Goal: Task Accomplishment & Management: Complete application form

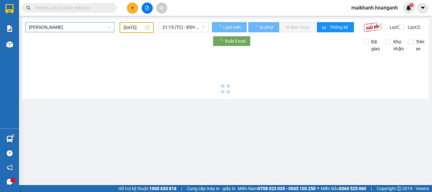
type input "[DATE]"
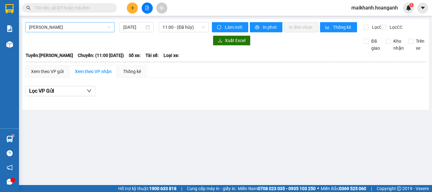
click at [85, 29] on span "[PERSON_NAME]" at bounding box center [70, 26] width 82 height 9
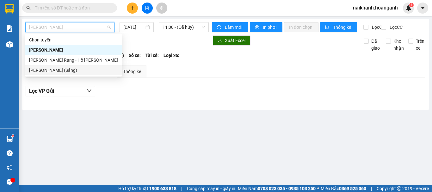
click at [89, 70] on div "[PERSON_NAME] (Sáng)" at bounding box center [73, 70] width 89 height 7
type input "15/09/2025"
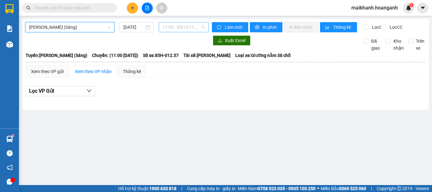
click at [188, 27] on span "11:00 - 85H-012.57" at bounding box center [183, 26] width 42 height 9
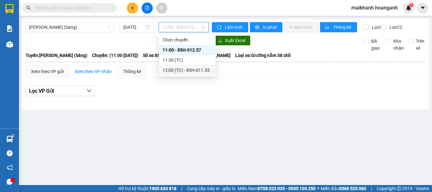
click at [205, 70] on div "12:00 (TC) - 85H-011.55" at bounding box center [186, 70] width 49 height 7
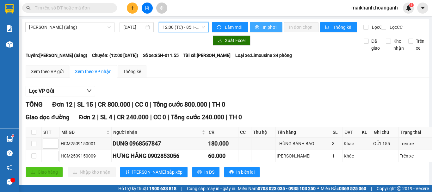
click at [268, 26] on span "In phơi" at bounding box center [270, 27] width 15 height 7
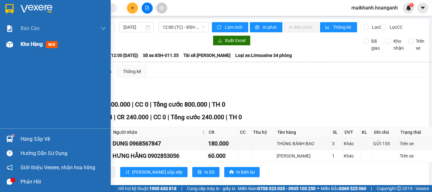
click at [23, 43] on span "Kho hàng" at bounding box center [32, 44] width 22 height 6
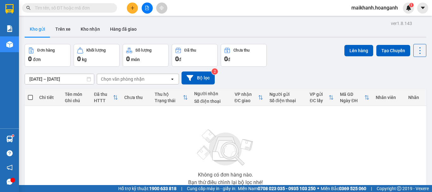
click at [375, 7] on span "maikhanh.hoanganh" at bounding box center [374, 8] width 57 height 8
click at [362, 20] on span "Đăng xuất" at bounding box center [377, 19] width 43 height 7
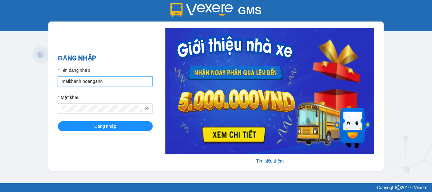
click at [141, 78] on input "maikhanh.hoanganh" at bounding box center [105, 81] width 95 height 10
type input "xuanhoang.hoanganh"
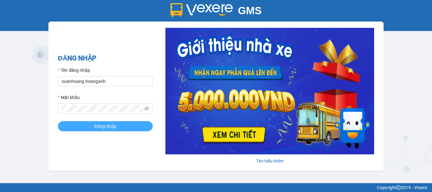
click at [138, 128] on button "Đăng nhập" at bounding box center [105, 126] width 95 height 10
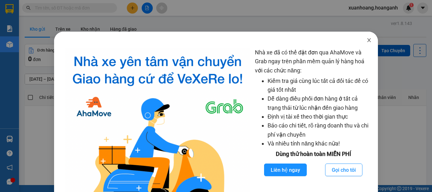
click at [367, 39] on icon "close" at bounding box center [368, 40] width 3 height 4
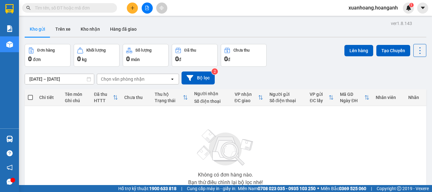
click at [73, 7] on input "text" at bounding box center [72, 7] width 75 height 7
click at [130, 8] on icon "plus" at bounding box center [132, 8] width 4 height 4
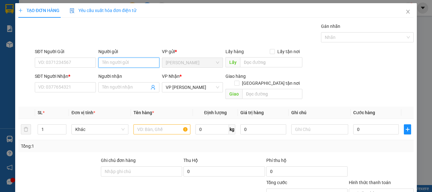
click at [115, 62] on input "Người gửi" at bounding box center [128, 62] width 61 height 10
type input "MẪN"
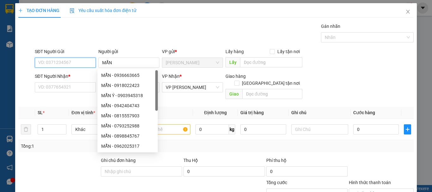
click at [78, 62] on input "SĐT Người Gửi" at bounding box center [65, 62] width 61 height 10
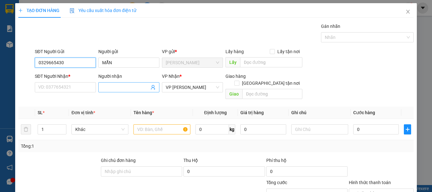
type input "0329665430"
click at [107, 85] on input "Người nhận" at bounding box center [125, 87] width 47 height 7
type input "N"
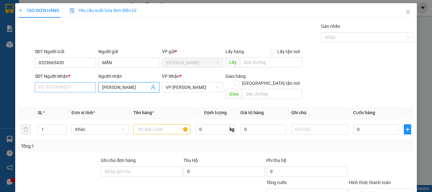
type input "[PERSON_NAME]"
click at [87, 89] on input "SĐT Người Nhận *" at bounding box center [65, 87] width 61 height 10
type input "0906300840"
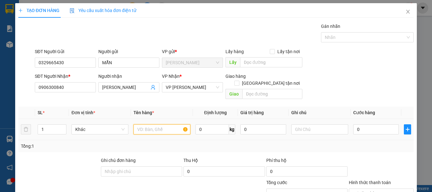
click at [161, 124] on input "text" at bounding box center [161, 129] width 57 height 10
type input "XE MÁY 85NP-02193"
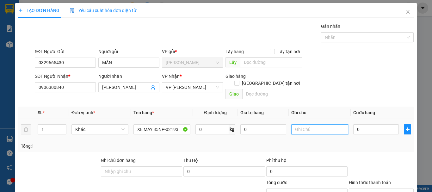
click at [304, 124] on input "text" at bounding box center [319, 129] width 57 height 10
type input "CHƯA CƯỚC PR THU 300"
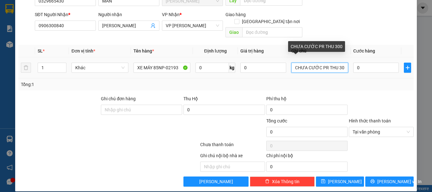
drag, startPoint x: 342, startPoint y: 62, endPoint x: 289, endPoint y: 66, distance: 52.9
click at [291, 66] on div "CHƯA CƯỚC PR THU 300" at bounding box center [319, 67] width 57 height 13
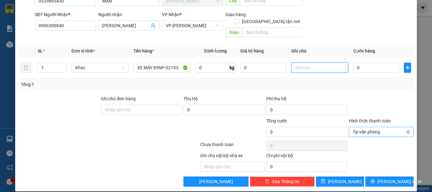
click at [366, 127] on span "Tại văn phòng" at bounding box center [380, 131] width 57 height 9
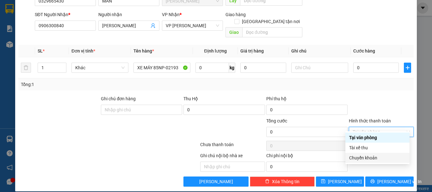
click at [367, 157] on div "Chuyển khoản" at bounding box center [377, 157] width 57 height 7
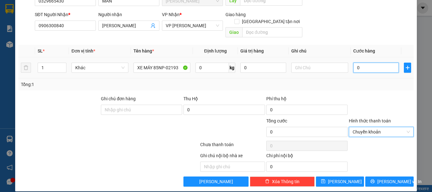
click at [366, 63] on input "0" at bounding box center [375, 68] width 45 height 10
type input "3"
type input "30"
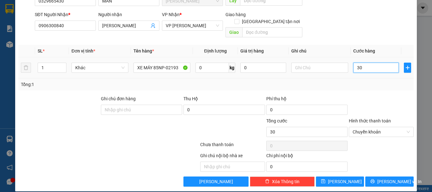
type input "300"
type input "3.000"
type input "30.000"
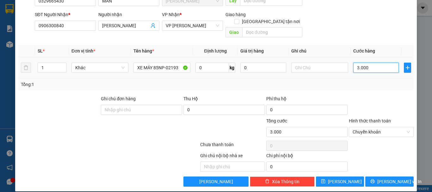
type input "30.000"
type input "300.000"
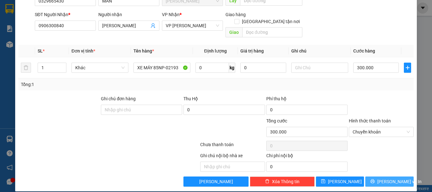
click at [373, 179] on icon "printer" at bounding box center [372, 181] width 4 height 4
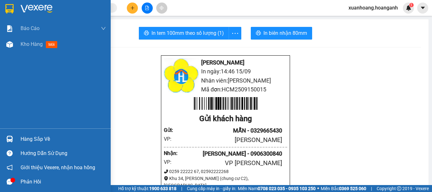
click at [11, 8] on img at bounding box center [9, 8] width 8 height 9
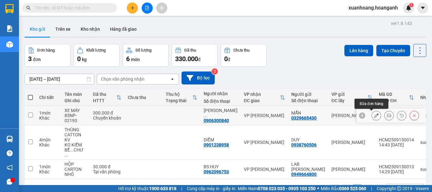
click at [372, 116] on button at bounding box center [376, 115] width 9 height 11
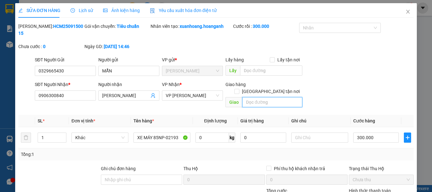
click at [251, 97] on input "text" at bounding box center [272, 102] width 60 height 10
type input "D"
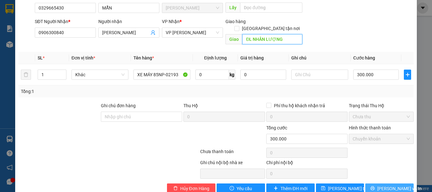
type input "ĐL NHÂN LƯỢNG"
click at [374, 186] on icon "printer" at bounding box center [372, 188] width 4 height 4
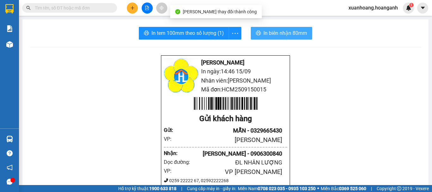
click at [293, 33] on span "In biên nhận 80mm" at bounding box center [285, 33] width 44 height 8
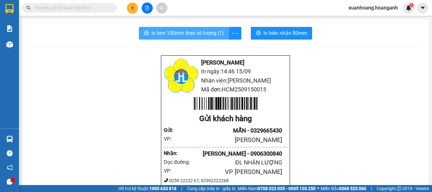
click at [184, 32] on span "In tem 100mm theo số lượng (1)" at bounding box center [187, 33] width 72 height 8
click at [132, 9] on icon "plus" at bounding box center [132, 8] width 4 height 4
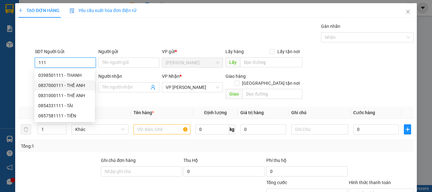
click at [80, 86] on div "0837000111 - THẾ ANH" at bounding box center [64, 85] width 53 height 7
type input "0837000111"
type input "THẾ ANH"
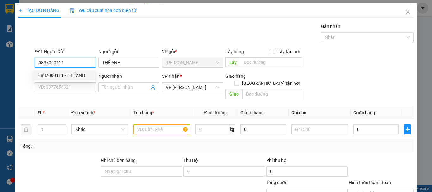
type input "30.000"
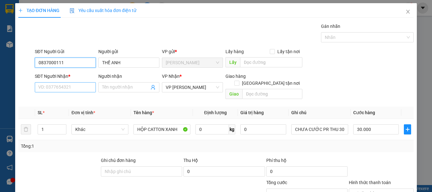
type input "0837000111"
click at [72, 88] on input "SĐT Người Nhận *" at bounding box center [65, 87] width 61 height 10
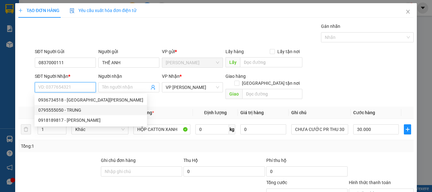
click at [67, 107] on div "0795555050 - TRUNG" at bounding box center [90, 109] width 105 height 7
type input "0795555050"
type input "TRUNG"
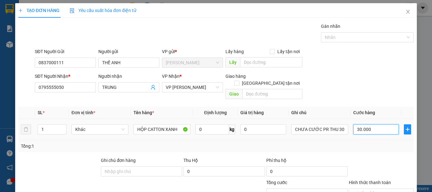
click at [371, 124] on input "30.000" at bounding box center [375, 129] width 45 height 10
type input "0"
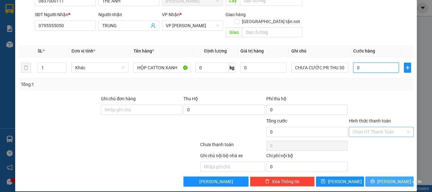
type input "0"
click at [386, 178] on span "[PERSON_NAME] và In" at bounding box center [399, 181] width 44 height 7
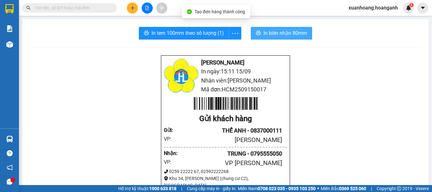
click at [296, 31] on span "In biên nhận 80mm" at bounding box center [285, 33] width 44 height 8
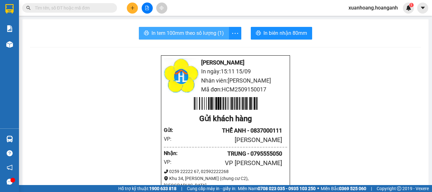
click at [185, 39] on button "In tem 100mm theo số lượng (1)" at bounding box center [184, 33] width 90 height 13
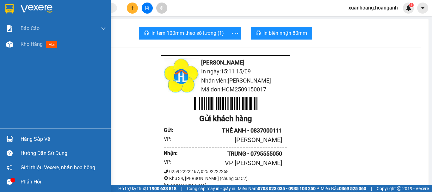
click at [11, 11] on img at bounding box center [9, 8] width 8 height 9
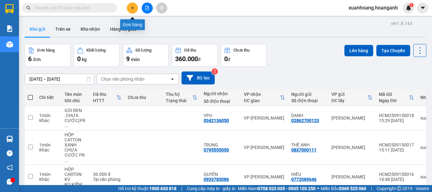
click at [131, 11] on button at bounding box center [132, 8] width 11 height 11
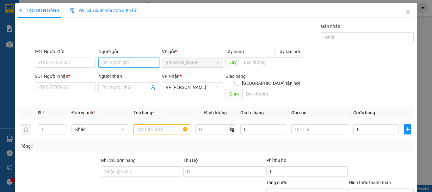
click at [124, 63] on input "Người gửi" at bounding box center [128, 62] width 61 height 10
type input "HIẾU"
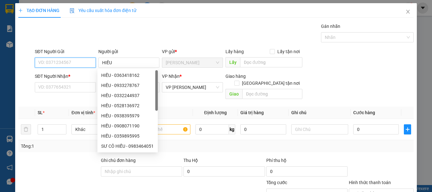
click at [67, 64] on input "SĐT Người Gửi" at bounding box center [65, 62] width 61 height 10
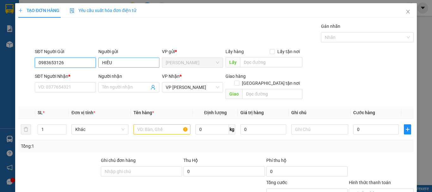
type input "0983653126"
drag, startPoint x: 113, startPoint y: 62, endPoint x: 62, endPoint y: 67, distance: 51.8
click at [62, 67] on div "SĐT Người Gửi 0983653126 Người gửi HIẾU HIẾU VP gửi * [PERSON_NAME] Lấy hàng Lấ…" at bounding box center [223, 59] width 381 height 22
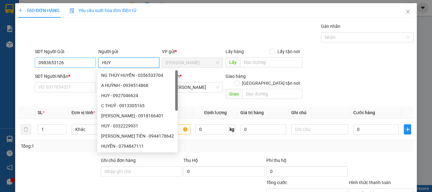
type input "HUY"
drag, startPoint x: 66, startPoint y: 65, endPoint x: 21, endPoint y: 69, distance: 45.4
click at [21, 69] on div "SĐT Người Gửi 0983653126 0983653126 Người gửi HUY VP gửi * [PERSON_NAME] Lấy hà…" at bounding box center [216, 59] width 396 height 22
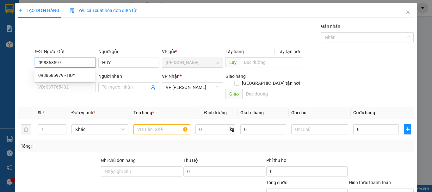
type input "0988685979"
click at [55, 79] on div "0988685979 - HUY" at bounding box center [64, 75] width 60 height 10
type input "160.000"
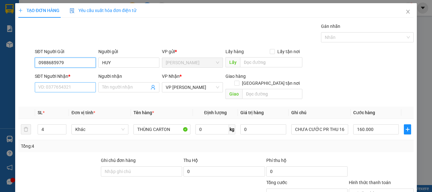
type input "0988685979"
click at [61, 88] on input "SĐT Người Nhận *" at bounding box center [65, 87] width 61 height 10
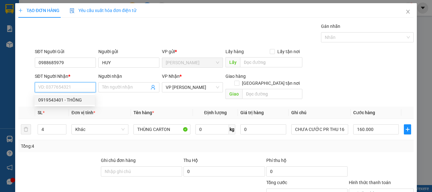
click at [62, 100] on div "0919543401 - THÔNG" at bounding box center [64, 99] width 53 height 7
type input "0919543401"
type input "THÔNG"
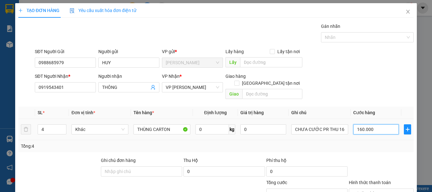
click at [378, 124] on input "160.000" at bounding box center [375, 129] width 45 height 10
type input "0"
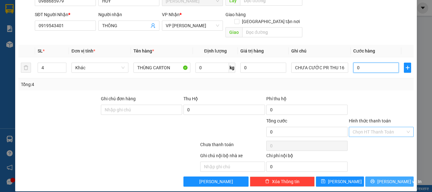
type input "0"
click at [399, 176] on button "[PERSON_NAME] và In" at bounding box center [389, 181] width 48 height 10
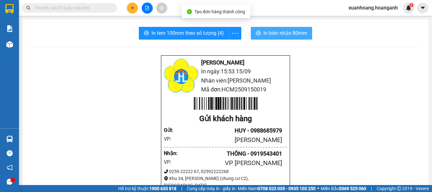
click at [290, 37] on button "In biên nhận 80mm" at bounding box center [281, 33] width 61 height 13
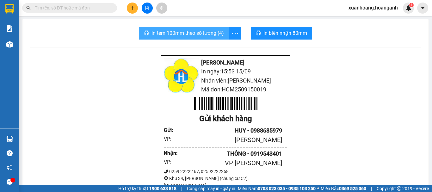
click at [193, 35] on span "In tem 100mm theo số lượng (4)" at bounding box center [187, 33] width 72 height 8
click at [94, 9] on input "text" at bounding box center [72, 7] width 75 height 7
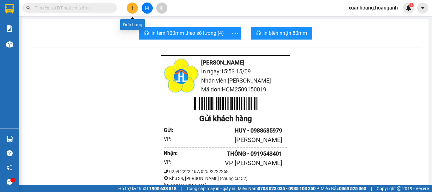
click at [130, 8] on icon "plus" at bounding box center [132, 8] width 4 height 4
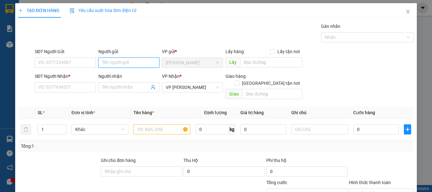
click at [101, 60] on input "Người gửi" at bounding box center [128, 62] width 61 height 10
type input "PHÔTBOOK"
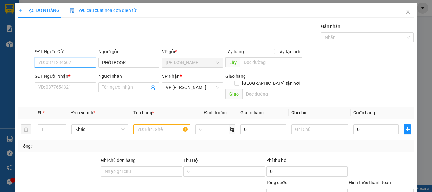
click at [84, 63] on input "SĐT Người Gửi" at bounding box center [65, 62] width 61 height 10
type input "0909002137"
click at [85, 76] on div "0909002137 - PHOTOBOOK" at bounding box center [65, 75] width 55 height 7
type input "PHOTOBOOK"
type input "GIAO 20/3=30K"
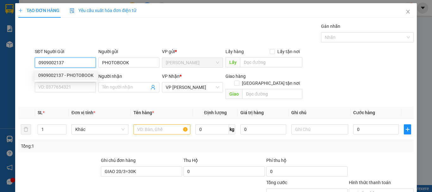
type input "30.000"
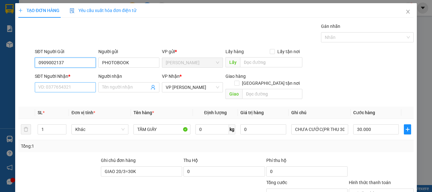
type input "0909002137"
click at [84, 82] on input "SĐT Người Nhận *" at bounding box center [65, 87] width 61 height 10
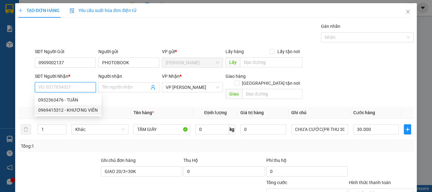
click at [79, 110] on div "0969415312 - KHƯƠNG VIÊN" at bounding box center [67, 109] width 59 height 7
type input "0969415312"
type input "KHƯƠNG VIÊN"
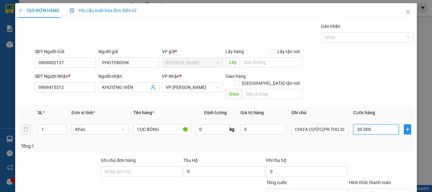
click at [366, 124] on input "30.000" at bounding box center [375, 129] width 45 height 10
type input "0"
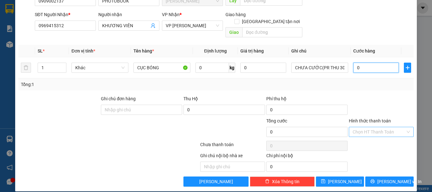
type input "0"
click at [391, 181] on div "TẠO ĐƠN HÀNG Yêu cầu xuất hóa đơn điện tử Transit Pickup Surcharge Ids Transit …" at bounding box center [215, 67] width 401 height 250
click at [391, 178] on span "[PERSON_NAME] và In" at bounding box center [399, 181] width 44 height 7
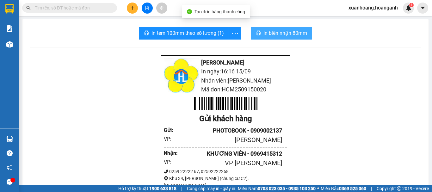
click at [268, 37] on span "In biên nhận 80mm" at bounding box center [285, 33] width 44 height 8
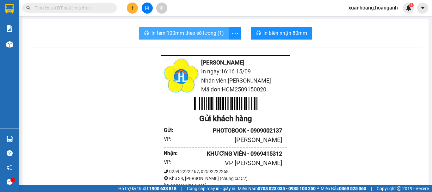
click at [197, 33] on span "In tem 100mm theo số lượng (1)" at bounding box center [187, 33] width 72 height 8
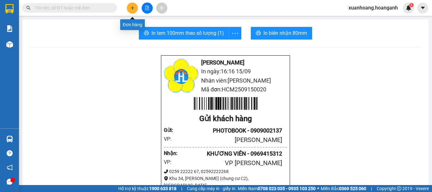
click at [131, 9] on icon "plus" at bounding box center [132, 8] width 4 height 4
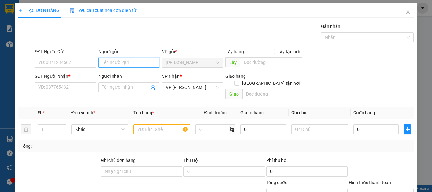
click at [107, 60] on input "Người gửi" at bounding box center [128, 62] width 61 height 10
type input "A"
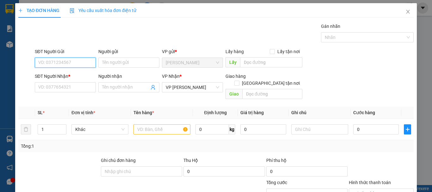
click at [83, 63] on input "SĐT Người Gửi" at bounding box center [65, 62] width 61 height 10
type input "0"
type input "0984866671"
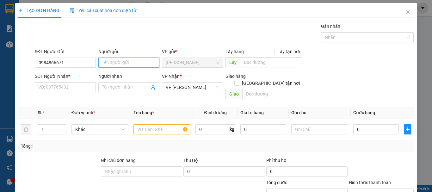
click at [133, 60] on input "Người gửi" at bounding box center [128, 62] width 61 height 10
type input "A"
type input "ĂN VẶT 1989"
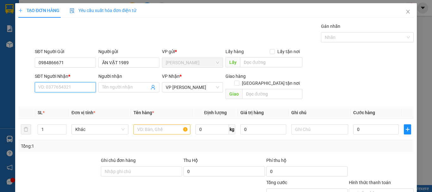
click at [74, 87] on input "SĐT Người Nhận *" at bounding box center [65, 87] width 61 height 10
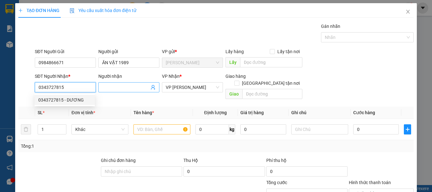
type input "0343727815"
click at [120, 87] on input "Người nhận" at bounding box center [125, 87] width 47 height 7
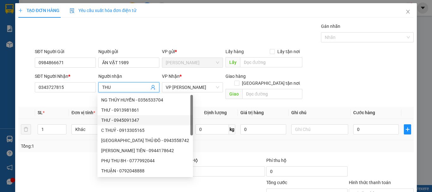
type input "THU"
click at [73, 145] on div "Transit Pickup Surcharge Ids Transit Deliver Surcharge Ids Transit Deliver Surc…" at bounding box center [215, 135] width 395 height 225
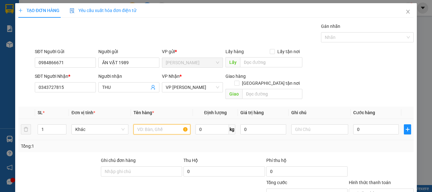
click at [144, 124] on input "text" at bounding box center [161, 129] width 57 height 10
type input "THÙNG XỐP TRẮNG"
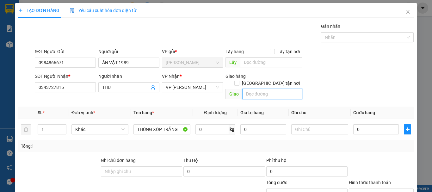
click at [246, 89] on input "text" at bounding box center [272, 94] width 60 height 10
type input "D"
type input "[PERSON_NAME]"
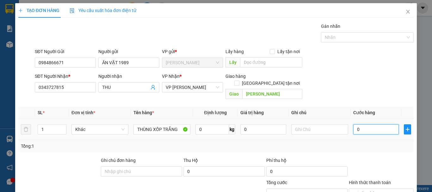
click at [359, 125] on input "0" at bounding box center [375, 129] width 45 height 10
type input "5"
type input "50"
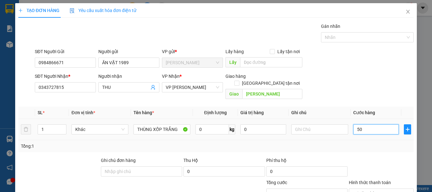
type input "500"
type input "5.000"
type input "50.000"
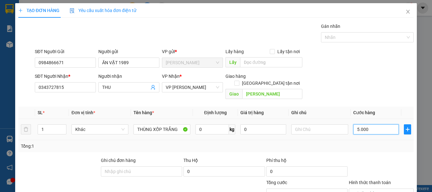
type input "50.000"
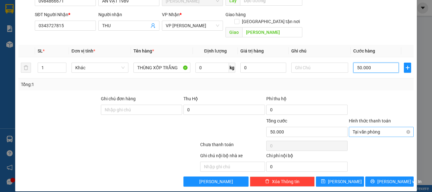
click at [358, 127] on span "Tại văn phòng" at bounding box center [380, 131] width 57 height 9
type input "50.000"
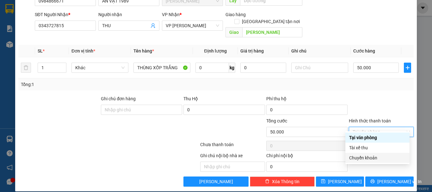
click at [361, 156] on div "Chuyển khoản" at bounding box center [377, 157] width 57 height 7
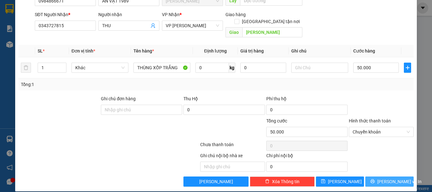
click at [378, 176] on button "[PERSON_NAME] và In" at bounding box center [389, 181] width 48 height 10
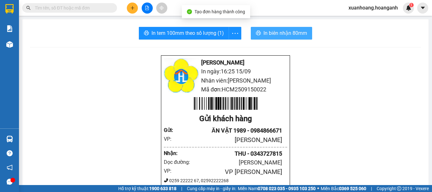
click at [285, 33] on span "In biên nhận 80mm" at bounding box center [285, 33] width 44 height 8
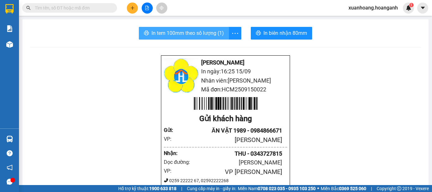
click at [216, 37] on span "In tem 100mm theo số lượng (1)" at bounding box center [187, 33] width 72 height 8
click at [90, 8] on input "text" at bounding box center [72, 7] width 75 height 7
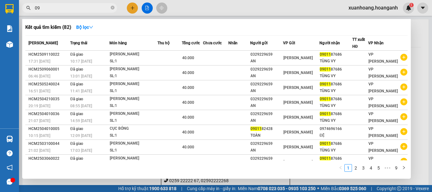
type input "0"
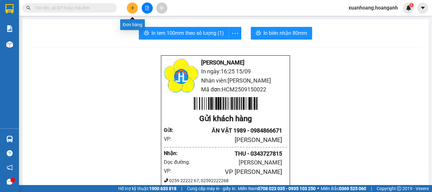
click at [132, 6] on icon "plus" at bounding box center [132, 8] width 4 height 4
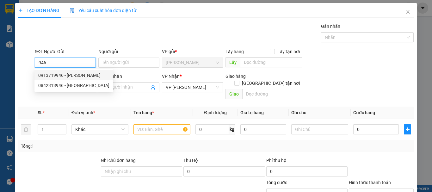
click at [71, 74] on div "0913719946 - [PERSON_NAME]" at bounding box center [73, 75] width 71 height 7
type input "0913719946"
type input "DZINH NGUYỄN"
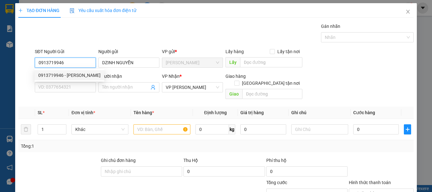
type input "30.000"
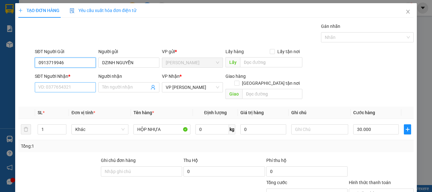
type input "0913719946"
click at [68, 87] on input "SĐT Người Nhận *" at bounding box center [65, 87] width 61 height 10
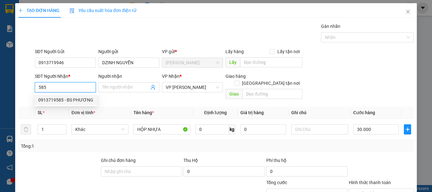
click at [71, 103] on div "0913719585 - BS PHƯƠNG" at bounding box center [65, 100] width 63 height 10
type input "0913719585"
type input "BS PHƯƠNG"
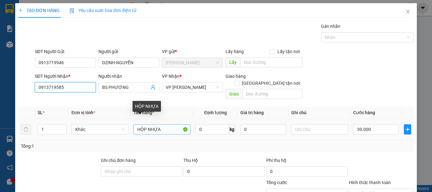
type input "0913719585"
drag, startPoint x: 166, startPoint y: 118, endPoint x: 146, endPoint y: 124, distance: 21.0
click at [146, 124] on input "HỘP NHỰA" at bounding box center [161, 129] width 57 height 10
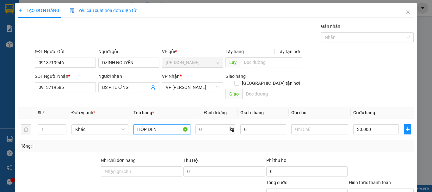
scroll to position [62, 0]
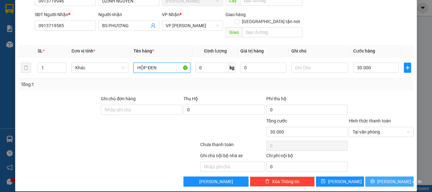
type input "HỘP ĐEN"
click at [391, 178] on span "[PERSON_NAME] và In" at bounding box center [399, 181] width 44 height 7
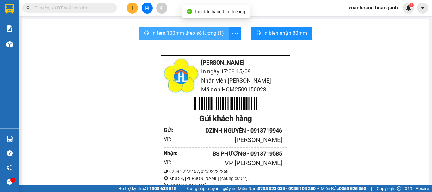
click at [199, 35] on span "In tem 100mm theo số lượng (1)" at bounding box center [187, 33] width 72 height 8
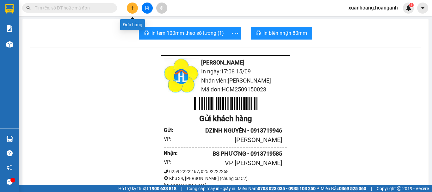
click at [127, 10] on button at bounding box center [132, 8] width 11 height 11
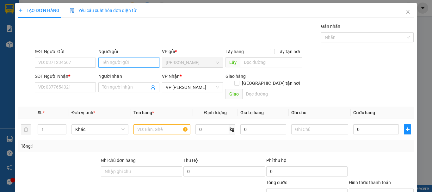
click at [107, 64] on input "Người gửi" at bounding box center [128, 62] width 61 height 10
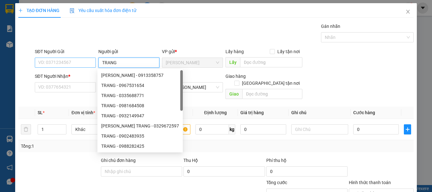
type input "TRANG"
click at [79, 61] on input "SĐT Người Gửi" at bounding box center [65, 62] width 61 height 10
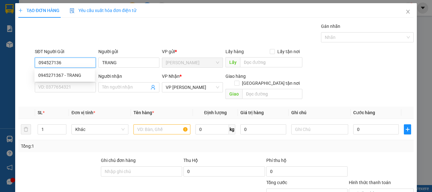
type input "0945271367"
click at [76, 74] on div "0945271367 - TRANG" at bounding box center [64, 75] width 53 height 7
type input "30.000"
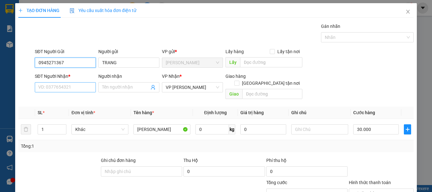
type input "0945271367"
click at [76, 89] on input "SĐT Người Nhận *" at bounding box center [65, 87] width 61 height 10
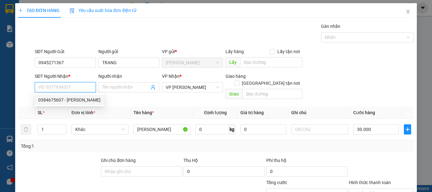
click at [80, 100] on div "0384675607 - [PERSON_NAME]" at bounding box center [69, 99] width 62 height 7
type input "0384675607"
type input "CÔ KHÁNH"
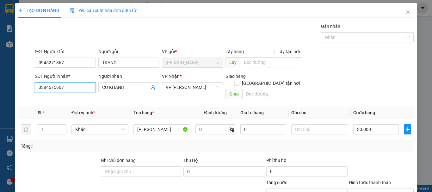
scroll to position [62, 0]
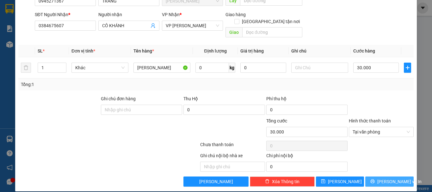
click at [389, 178] on span "[PERSON_NAME] và In" at bounding box center [399, 181] width 44 height 7
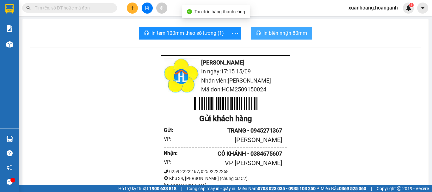
click at [279, 32] on span "In biên nhận 80mm" at bounding box center [285, 33] width 44 height 8
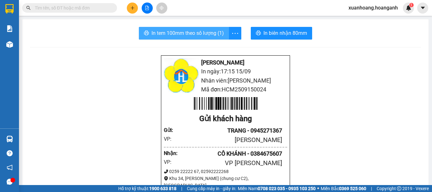
click at [196, 31] on span "In tem 100mm theo số lượng (1)" at bounding box center [187, 33] width 72 height 8
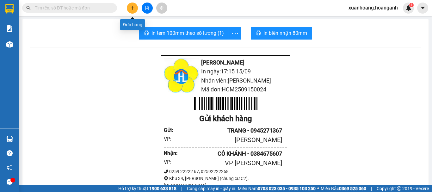
click at [135, 11] on button at bounding box center [132, 8] width 11 height 11
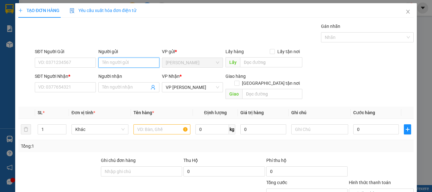
click at [112, 64] on input "Người gửi" at bounding box center [128, 62] width 61 height 10
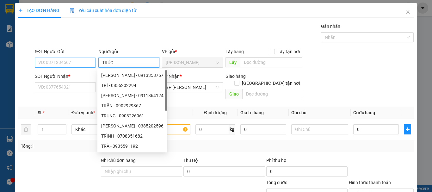
type input "TRÚC"
click at [72, 63] on input "SĐT Người Gửi" at bounding box center [65, 62] width 61 height 10
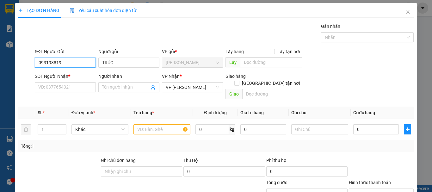
type input "0931988198"
click at [75, 80] on div "0931988198 - TRÚC" at bounding box center [64, 75] width 60 height 10
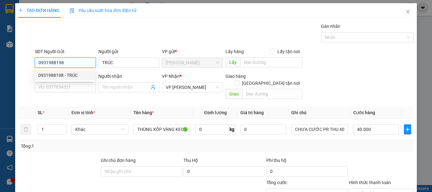
type input "40.000"
type input "0931988198"
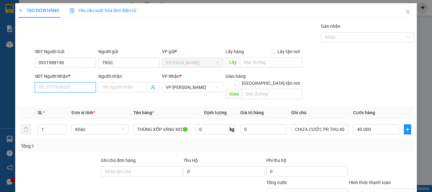
click at [74, 85] on input "SĐT Người Nhận *" at bounding box center [65, 87] width 61 height 10
click at [70, 100] on div "0833453928 - MY" at bounding box center [64, 99] width 53 height 7
type input "0833453928"
type input "MY"
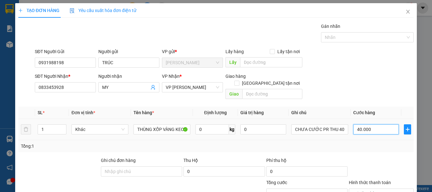
click at [368, 124] on input "40.000" at bounding box center [375, 129] width 45 height 10
type input "0"
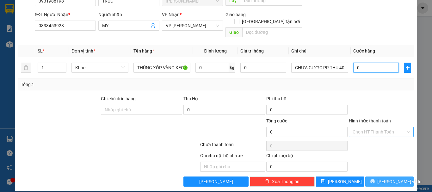
type input "0"
click at [392, 178] on span "[PERSON_NAME] và In" at bounding box center [399, 181] width 44 height 7
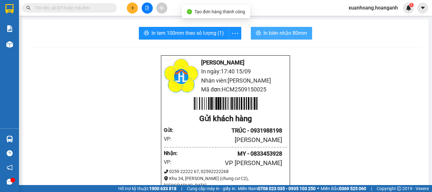
click at [280, 35] on span "In biên nhận 80mm" at bounding box center [285, 33] width 44 height 8
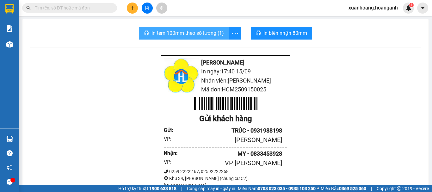
click at [207, 31] on span "In tem 100mm theo số lượng (1)" at bounding box center [187, 33] width 72 height 8
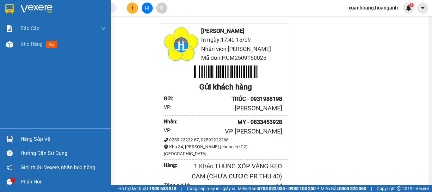
click at [12, 13] on img at bounding box center [9, 8] width 8 height 9
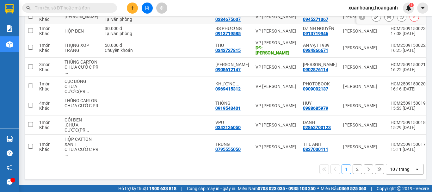
scroll to position [172, 0]
click at [352, 170] on button "2" at bounding box center [356, 168] width 9 height 9
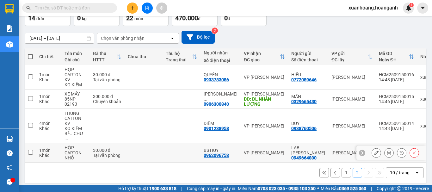
scroll to position [42, 0]
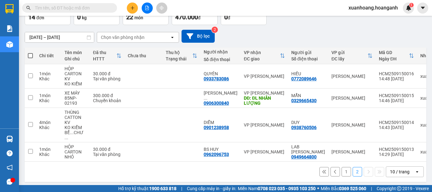
click at [323, 168] on button at bounding box center [323, 171] width 9 height 9
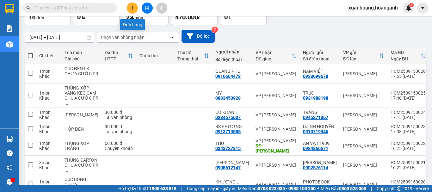
click at [135, 9] on button at bounding box center [132, 8] width 11 height 11
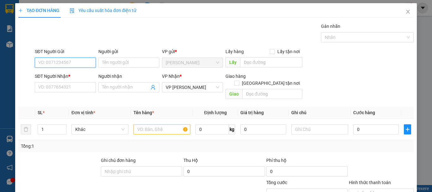
click at [75, 63] on input "SĐT Người Gửi" at bounding box center [65, 62] width 61 height 10
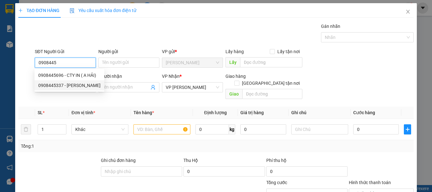
click at [71, 83] on div "0908445337 - [PERSON_NAME]" at bounding box center [69, 85] width 62 height 7
type input "0908445337"
type input "[PERSON_NAME]"
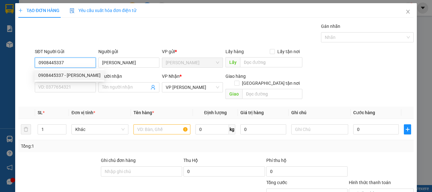
type input "30.000"
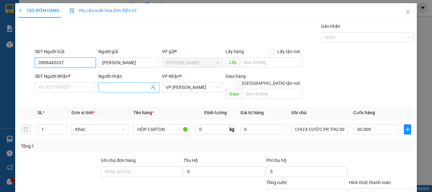
type input "0908445337"
click at [116, 89] on input "Người nhận" at bounding box center [125, 87] width 47 height 7
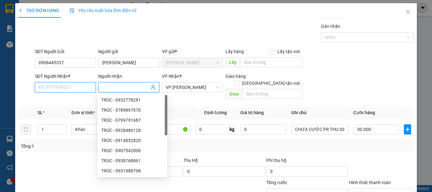
click at [66, 90] on input "SĐT Người Nhận *" at bounding box center [65, 87] width 61 height 10
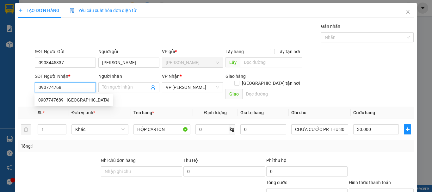
type input "0907747689"
click at [72, 99] on div "0907747689 - [GEOGRAPHIC_DATA]" at bounding box center [73, 99] width 71 height 7
type input "[PERSON_NAME]"
type input "110.000"
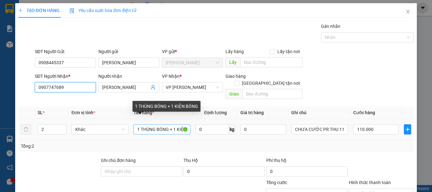
type input "0907747689"
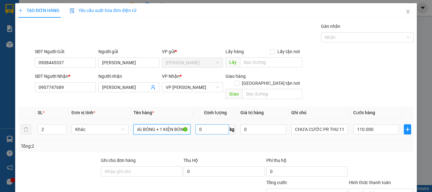
drag, startPoint x: 134, startPoint y: 124, endPoint x: 217, endPoint y: 124, distance: 83.7
click at [217, 124] on tr "2 Khác 1 THÙNG BÓNG + 1 KIỆN BÓNG 0 kg 0 CHƯA CƯỚC PR THU 110 110.000" at bounding box center [215, 129] width 395 height 21
type input "HỘP CARTON"
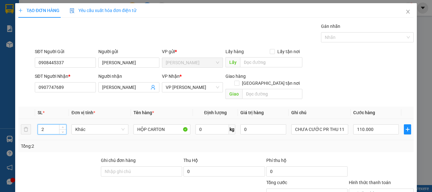
drag, startPoint x: 46, startPoint y: 122, endPoint x: 39, endPoint y: 123, distance: 6.8
click at [39, 124] on input "2" at bounding box center [52, 128] width 28 height 9
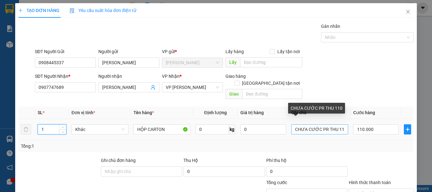
type input "1"
type input "0"
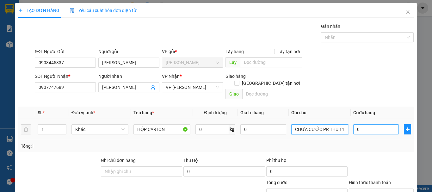
drag, startPoint x: 334, startPoint y: 122, endPoint x: 366, endPoint y: 122, distance: 32.9
click at [366, 122] on tr "1 Khác HỘP CARTON 0 kg 0 CHƯA CƯỚC PR THU 110 0" at bounding box center [215, 129] width 395 height 21
type input "CHƯA CƯỚC PR THU 30"
click at [378, 124] on input "0" at bounding box center [375, 129] width 45 height 10
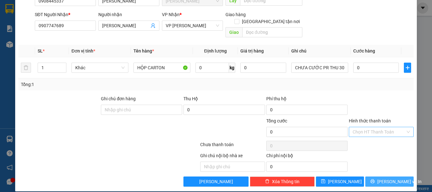
click at [388, 178] on span "[PERSON_NAME] và In" at bounding box center [399, 181] width 44 height 7
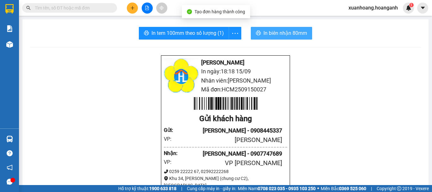
click at [290, 32] on span "In biên nhận 80mm" at bounding box center [285, 33] width 44 height 8
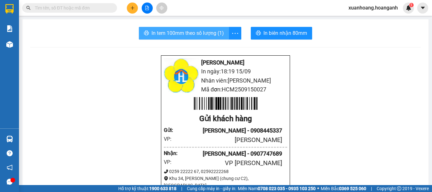
click at [205, 34] on span "In tem 100mm theo số lượng (1)" at bounding box center [187, 33] width 72 height 8
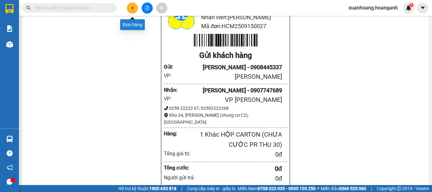
click at [130, 7] on icon "plus" at bounding box center [132, 8] width 4 height 4
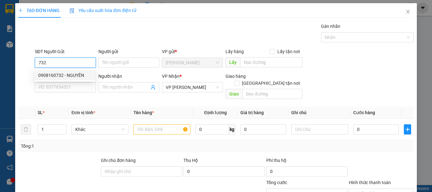
click at [76, 71] on div "0908160732 - NGUYÊN" at bounding box center [64, 75] width 60 height 10
type input "0908160732"
type input "NGUYÊN"
type input "50.000"
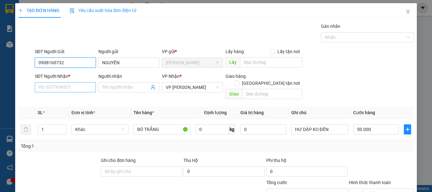
type input "0908160732"
click at [73, 87] on input "SĐT Người Nhận *" at bounding box center [65, 87] width 61 height 10
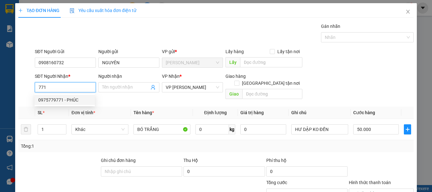
click at [73, 98] on div "0975779771 - PHÚC" at bounding box center [64, 99] width 53 height 7
type input "0975779771"
type input "PHÚC"
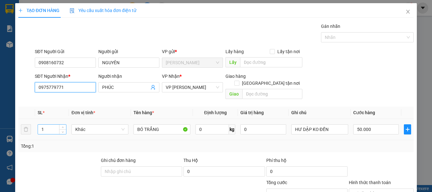
type input "0975779771"
drag, startPoint x: 47, startPoint y: 125, endPoint x: 29, endPoint y: 128, distance: 18.0
click at [29, 128] on tr "1 Khác BÓ TRẮNG 0 kg 0 HƯ DẬP KO ĐỀN 50.000" at bounding box center [215, 129] width 395 height 21
type input "3"
click at [367, 124] on input "50.000" at bounding box center [375, 129] width 45 height 10
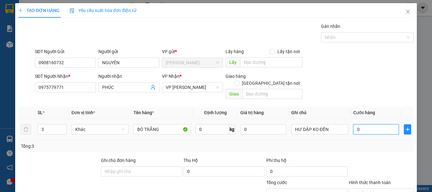
type input "0"
drag, startPoint x: 366, startPoint y: 123, endPoint x: 346, endPoint y: 127, distance: 20.5
click at [346, 127] on tr "3 Khác BÓ TRẮNG 0 kg 0 HƯ DẬP KO ĐỀN 0" at bounding box center [215, 129] width 395 height 21
type input "1"
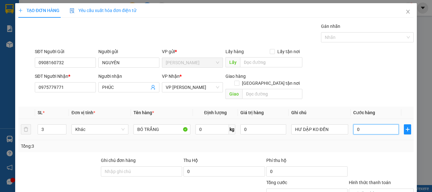
type input "1"
type input "15"
type input "150"
type input "1.500"
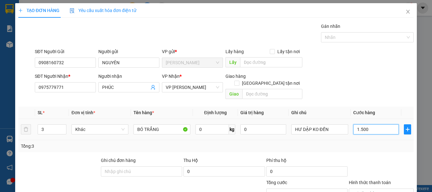
type input "15.000"
type input "150.000"
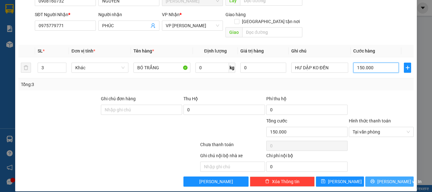
type input "150.000"
click at [379, 176] on button "[PERSON_NAME] và In" at bounding box center [389, 181] width 48 height 10
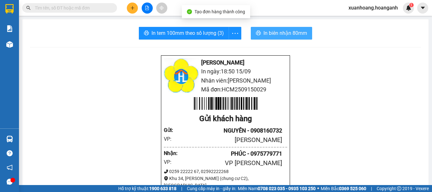
click at [289, 35] on span "In biên nhận 80mm" at bounding box center [285, 33] width 44 height 8
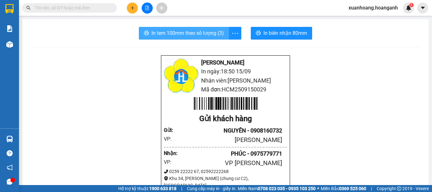
click at [199, 35] on span "In tem 100mm theo số lượng (3)" at bounding box center [187, 33] width 72 height 8
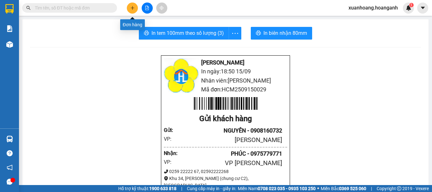
click at [135, 8] on button at bounding box center [132, 8] width 11 height 11
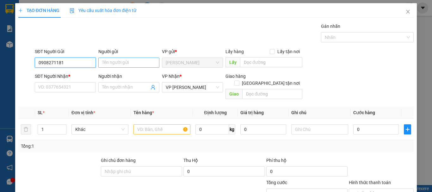
type input "0908271181"
click at [112, 63] on input "Người gửi" at bounding box center [128, 62] width 61 height 10
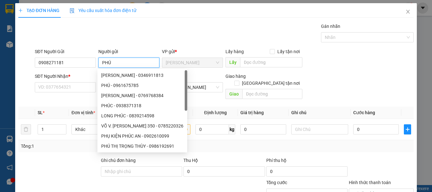
type input "PHÚ"
click at [85, 70] on form "SĐT Người Gửi 0908271181 Người gửi PHÚ VP gửi * [GEOGRAPHIC_DATA] Lấy hàng Lấy …" at bounding box center [215, 75] width 395 height 54
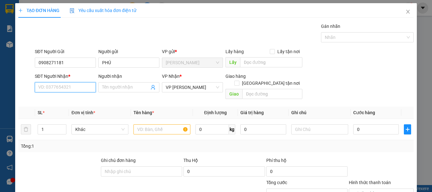
click at [82, 91] on input "SĐT Người Nhận *" at bounding box center [65, 87] width 61 height 10
type input "0905737889"
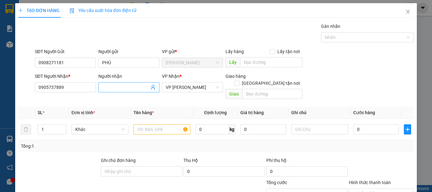
click at [121, 87] on input "Người nhận" at bounding box center [125, 87] width 47 height 7
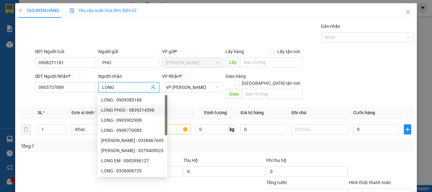
type input "LONG"
click at [77, 142] on div "Tổng: 1" at bounding box center [94, 145] width 146 height 7
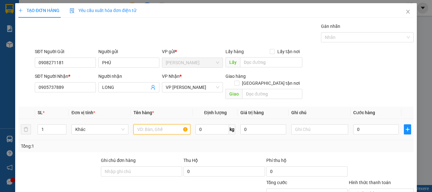
click at [159, 125] on input "text" at bounding box center [161, 129] width 57 height 10
type input "HỘP BÓNG"
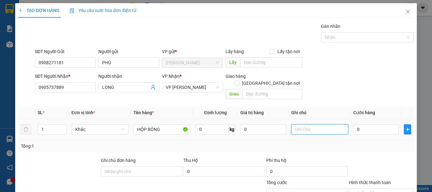
click at [299, 124] on input "text" at bounding box center [319, 129] width 57 height 10
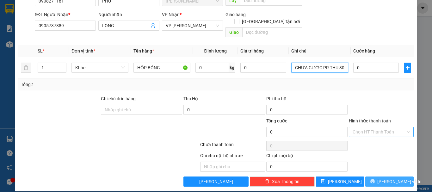
type input "CHƯA CƯỚC PR THU 30"
click at [396, 178] on span "[PERSON_NAME] và In" at bounding box center [399, 181] width 44 height 7
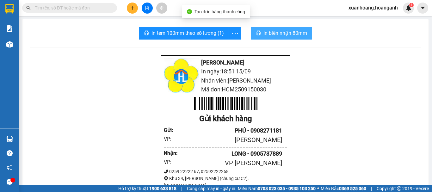
click at [288, 33] on span "In biên nhận 80mm" at bounding box center [285, 33] width 44 height 8
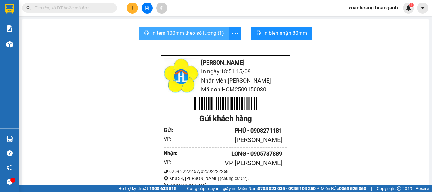
click at [196, 34] on span "In tem 100mm theo số lượng (1)" at bounding box center [187, 33] width 72 height 8
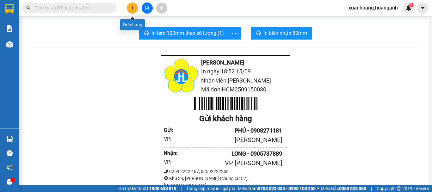
click at [133, 11] on button at bounding box center [132, 8] width 11 height 11
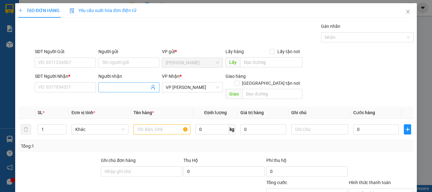
click at [106, 87] on input "Người nhận" at bounding box center [125, 87] width 47 height 7
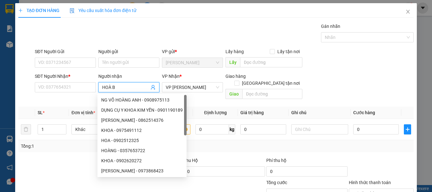
type input "HOÀ BÌ"
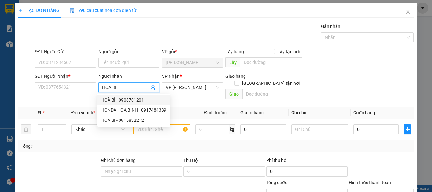
click at [133, 99] on div "HOÀ BÌ - 0908701201" at bounding box center [133, 99] width 65 height 7
type input "0908701201"
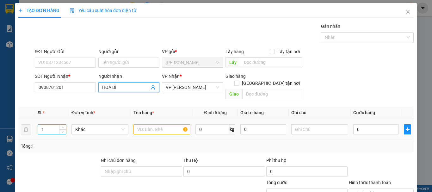
type input "HOÀ BÌ"
drag, startPoint x: 51, startPoint y: 122, endPoint x: 33, endPoint y: 125, distance: 17.6
click at [33, 125] on tr "1 Khác 0 kg 0 0" at bounding box center [215, 129] width 395 height 21
type input "6"
click at [147, 124] on input "text" at bounding box center [161, 129] width 57 height 10
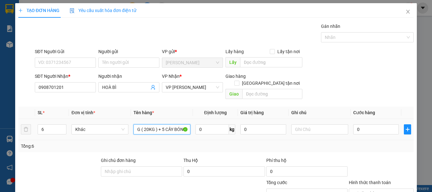
scroll to position [0, 27]
type input "1 BAO TRẮNG ( 20KG ) + 5 CÂY BÓNG"
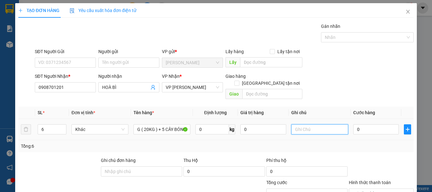
click at [296, 124] on input "text" at bounding box center [319, 129] width 57 height 10
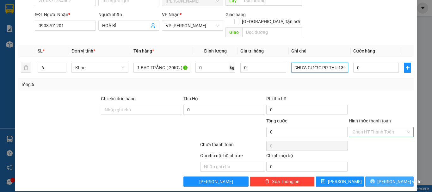
type input "CHƯA CƯỚC PR THU 130"
click at [385, 178] on span "[PERSON_NAME] và In" at bounding box center [399, 181] width 44 height 7
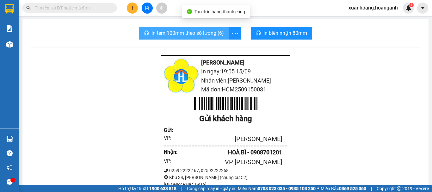
click at [205, 32] on span "In tem 100mm theo số lượng (6)" at bounding box center [187, 33] width 72 height 8
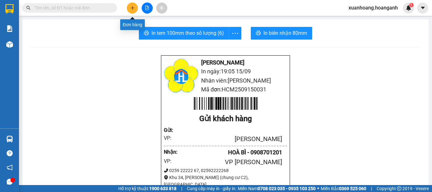
click at [132, 11] on button at bounding box center [132, 8] width 11 height 11
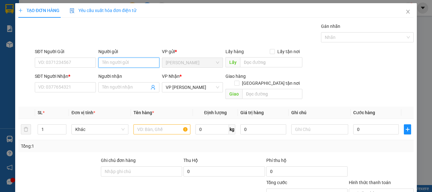
click at [119, 62] on input "Người gửi" at bounding box center [128, 62] width 61 height 10
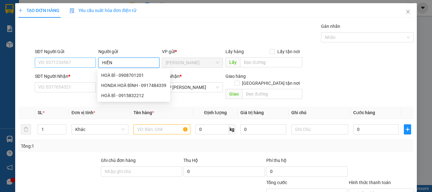
type input "HIỀN"
click at [86, 65] on input "SĐT Người Gửi" at bounding box center [65, 62] width 61 height 10
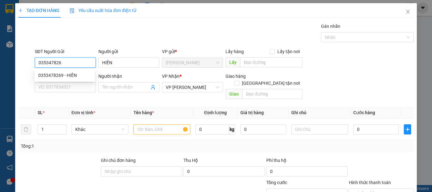
type input "0353478269"
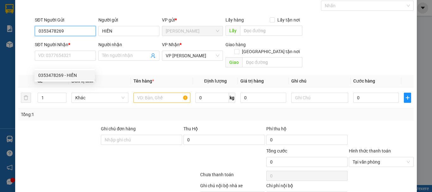
click at [88, 75] on div "0353478269 - HIỀN" at bounding box center [64, 75] width 53 height 7
type input "40.000"
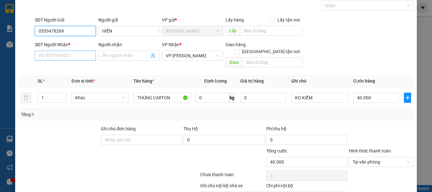
type input "0353478269"
click at [71, 58] on input "SĐT Người Nhận *" at bounding box center [65, 56] width 61 height 10
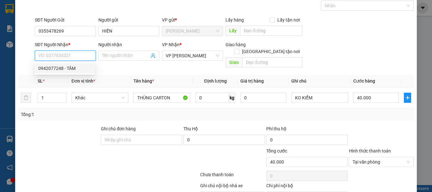
click at [70, 70] on div "0942077248 - TÂM" at bounding box center [64, 68] width 53 height 7
type input "0942077248"
type input "TÂM"
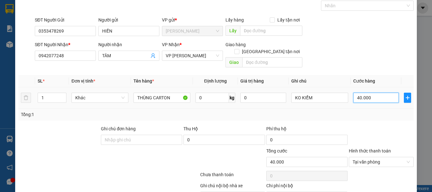
click at [374, 93] on input "40.000" at bounding box center [375, 98] width 45 height 10
type input "5"
type input "50"
type input "500"
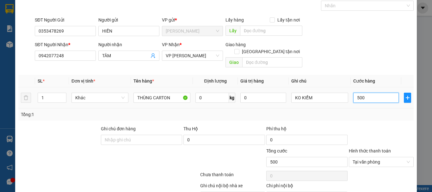
type input "5.000"
type input "50.000"
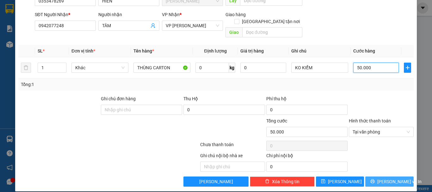
type input "50.000"
click at [380, 178] on span "[PERSON_NAME] và In" at bounding box center [399, 181] width 44 height 7
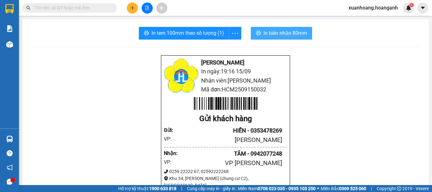
click at [268, 36] on span "In biên nhận 80mm" at bounding box center [285, 33] width 44 height 8
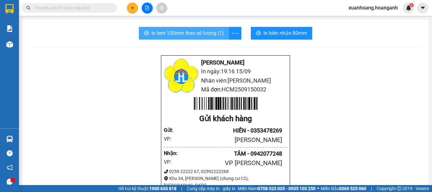
click at [202, 31] on span "In tem 100mm theo số lượng (1)" at bounding box center [187, 33] width 72 height 8
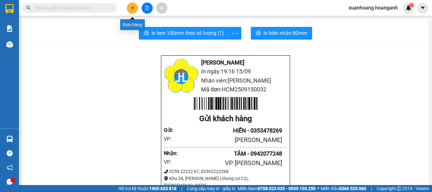
click at [131, 11] on button at bounding box center [132, 8] width 11 height 11
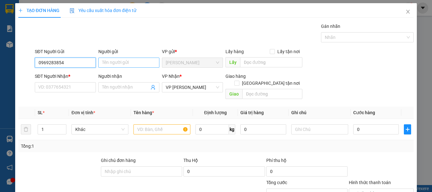
type input "0969283854"
click at [117, 63] on input "Người gửi" at bounding box center [128, 62] width 61 height 10
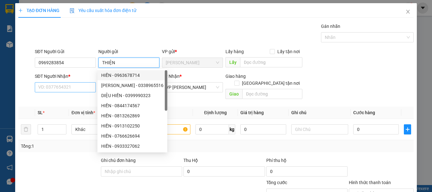
type input "THIỆN"
click at [71, 88] on input "SĐT Người Nhận *" at bounding box center [65, 87] width 61 height 10
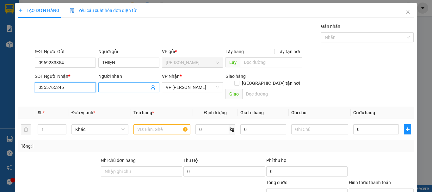
type input "0355765245"
click at [113, 88] on input "Người nhận" at bounding box center [125, 87] width 47 height 7
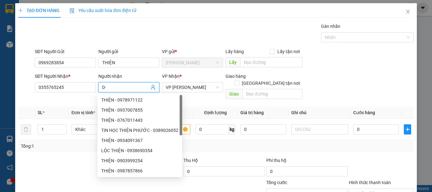
type input "D"
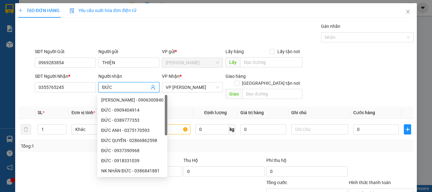
type input "ĐỨC"
click at [73, 163] on div at bounding box center [59, 168] width 82 height 22
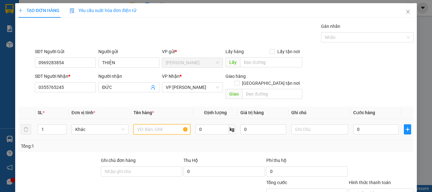
click at [148, 124] on input "text" at bounding box center [161, 129] width 57 height 10
type input "GÓI TRẮNG KEO VÀNG"
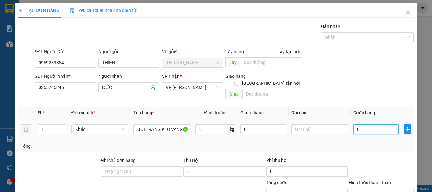
click at [362, 125] on input "0" at bounding box center [375, 129] width 45 height 10
type input "2"
type input "20"
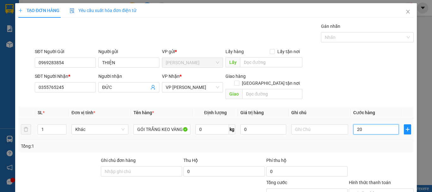
type input "200"
type input "2.000"
type input "20.000"
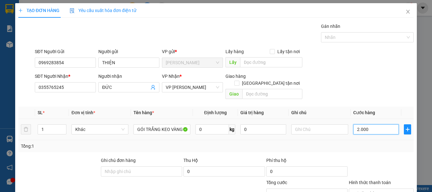
type input "20.000"
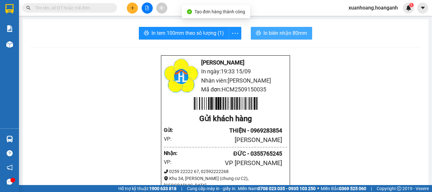
click at [285, 35] on span "In biên nhận 80mm" at bounding box center [285, 33] width 44 height 8
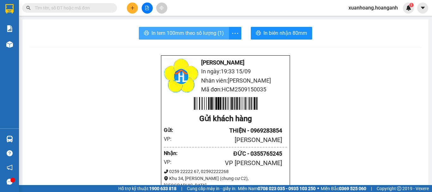
click at [199, 35] on span "In tem 100mm theo số lượng (1)" at bounding box center [187, 33] width 72 height 8
